Goal: Transaction & Acquisition: Book appointment/travel/reservation

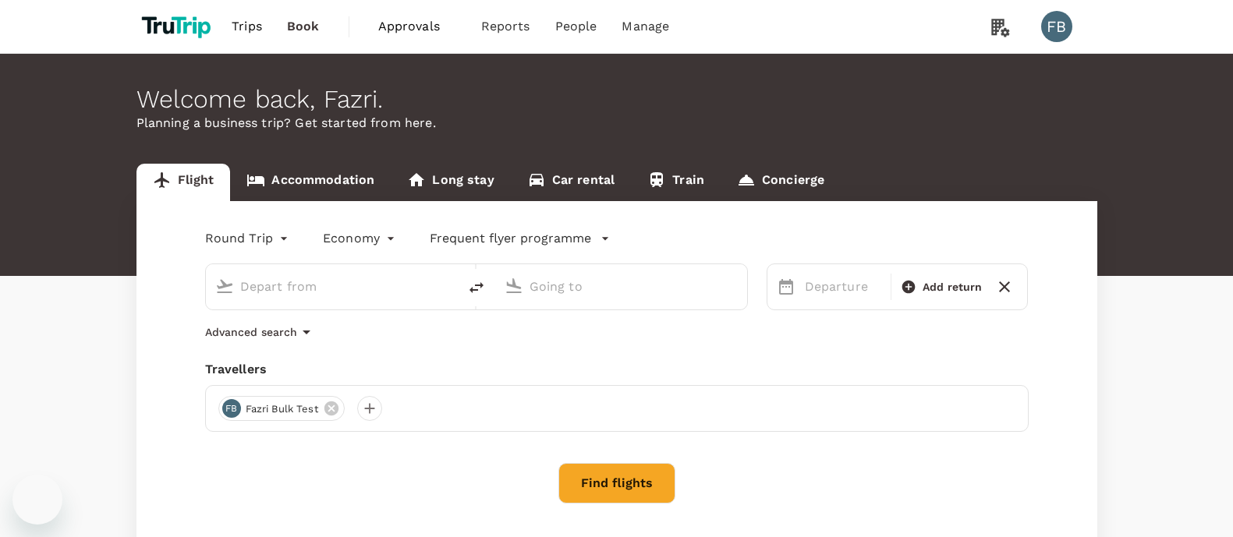
type input "Suvarnabhumi Intl (BKK)"
type input "[GEOGRAPHIC_DATA] ([PERSON_NAME])"
drag, startPoint x: 639, startPoint y: 477, endPoint x: 945, endPoint y: 280, distance: 363.7
click at [902, 276] on div "Round Trip roundtrip Economy economy Frequent flyer programme Suvarnabhumi Intl…" at bounding box center [616, 380] width 960 height 359
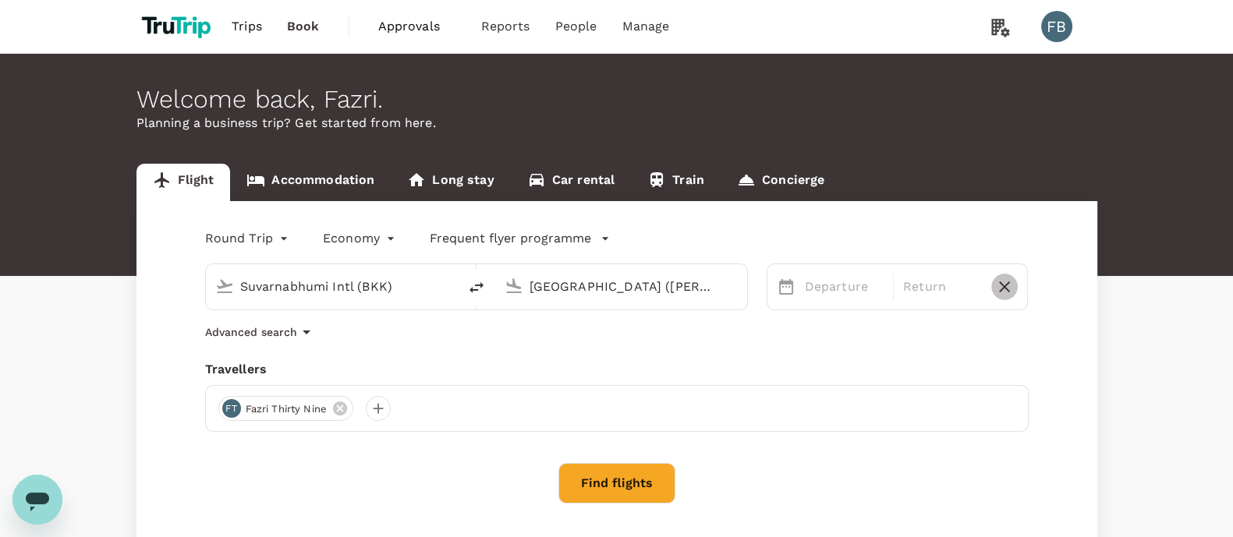
click at [1008, 288] on icon "button" at bounding box center [1004, 287] width 19 height 19
type input "oneway"
click at [829, 307] on div "Departure Add return" at bounding box center [897, 286] width 262 height 47
click at [830, 294] on p "Departure" at bounding box center [851, 287] width 92 height 19
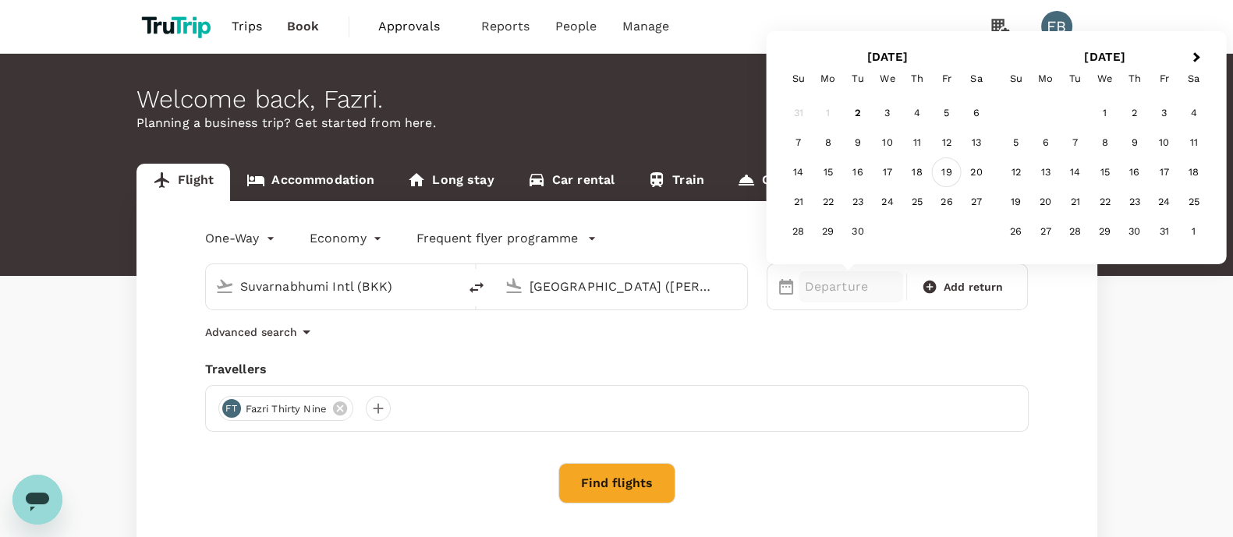
click at [959, 165] on div "19" at bounding box center [947, 172] width 30 height 30
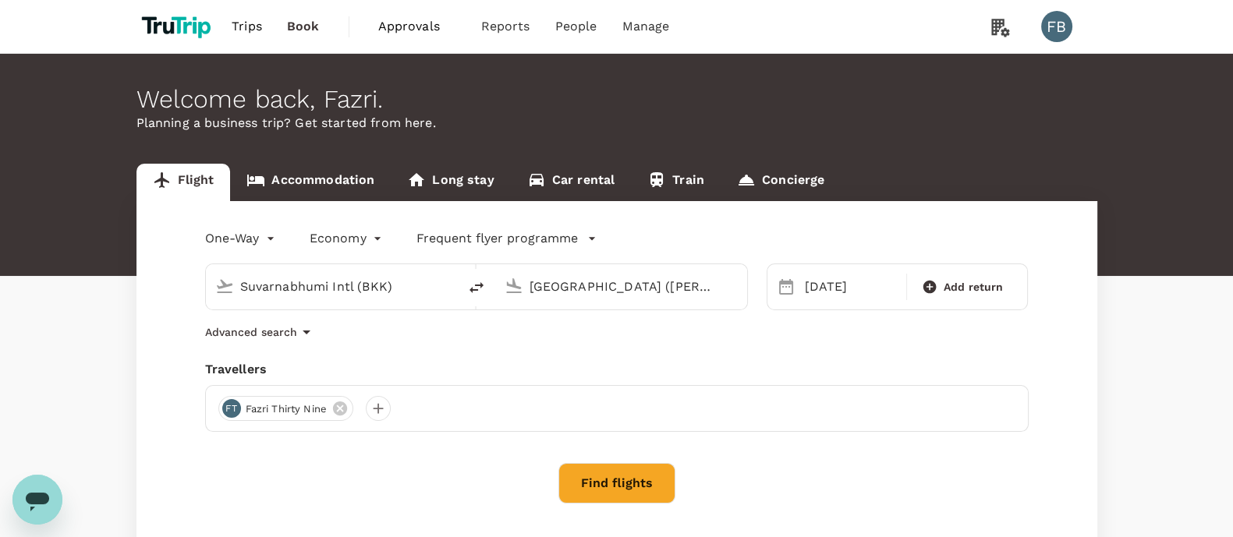
drag, startPoint x: 702, startPoint y: 425, endPoint x: 670, endPoint y: 474, distance: 58.6
click at [697, 438] on div "One-Way oneway Economy economy Frequent flyer programme Suvarnabhumi Intl (BKK)…" at bounding box center [616, 380] width 960 height 359
click at [670, 474] on button "Find flights" at bounding box center [616, 483] width 117 height 41
click at [670, 473] on div "Find flights" at bounding box center [616, 483] width 823 height 41
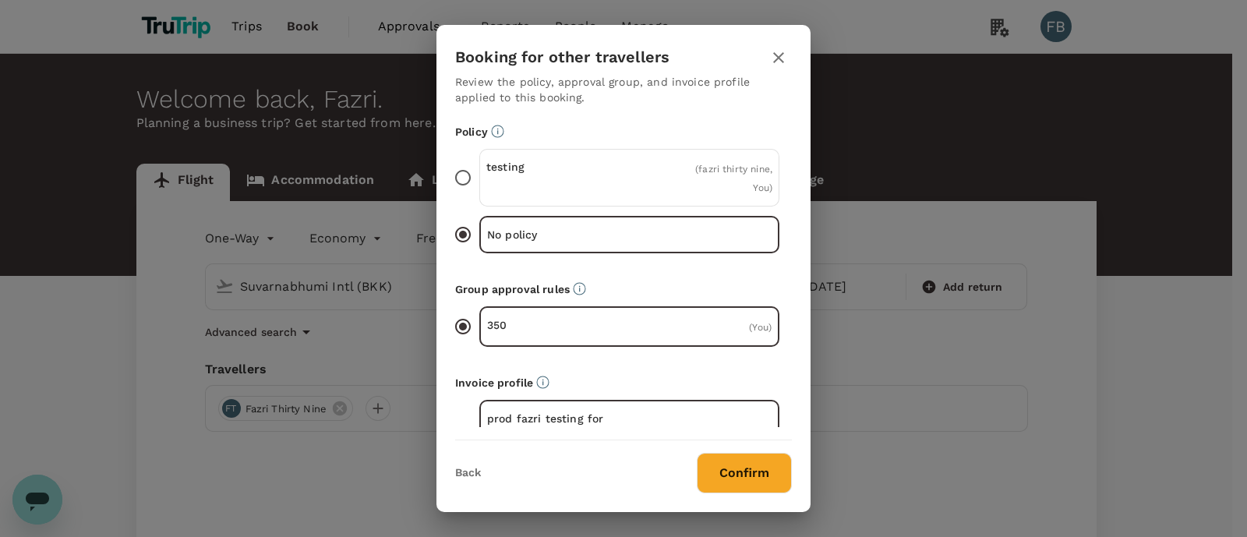
click at [723, 480] on button "Confirm" at bounding box center [744, 473] width 95 height 41
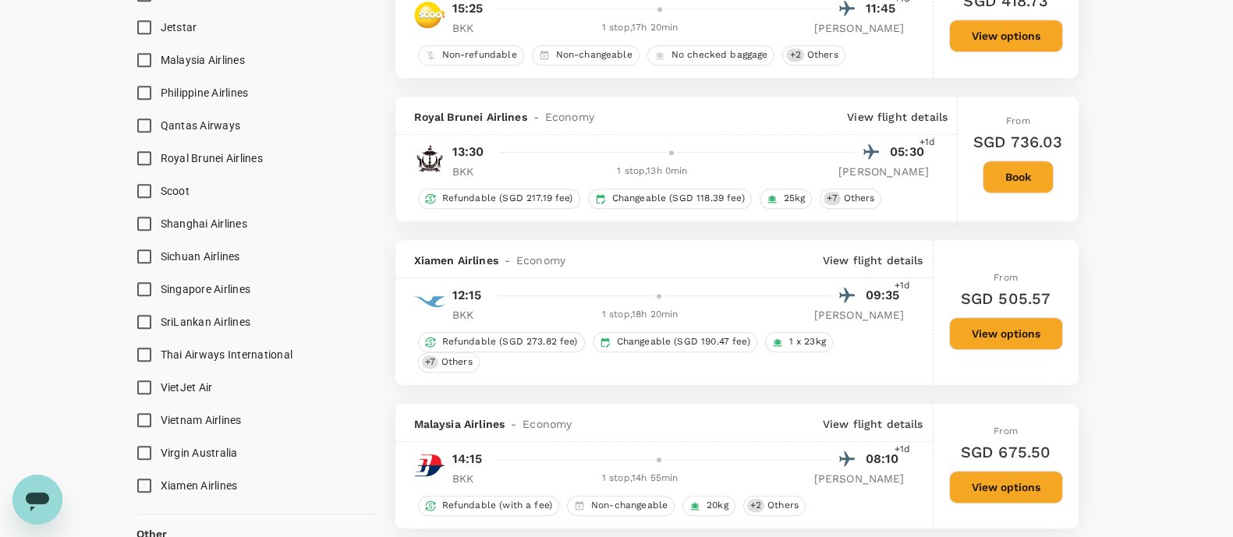
scroll to position [1363, 0]
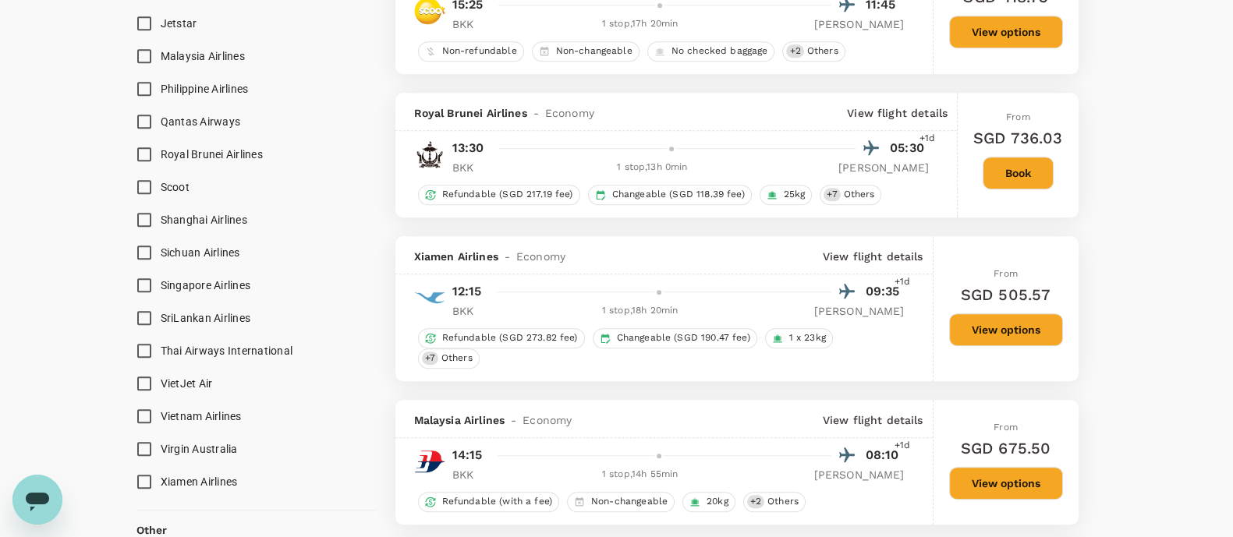
click at [186, 223] on span "Shanghai Airlines" at bounding box center [204, 220] width 87 height 12
click at [161, 223] on input "Shanghai Airlines" at bounding box center [144, 219] width 33 height 33
checkbox input "true"
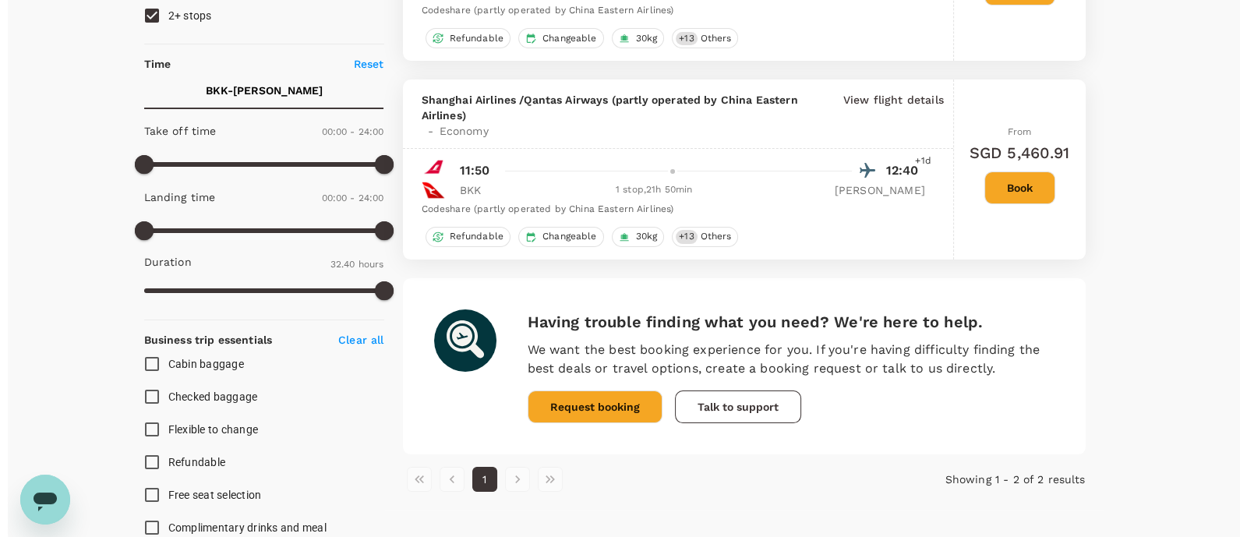
scroll to position [0, 0]
